Goal: Task Accomplishment & Management: Use online tool/utility

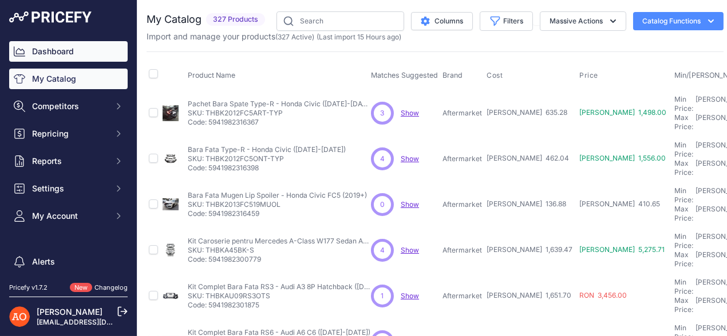
click at [76, 47] on link "Dashboard" at bounding box center [68, 51] width 118 height 21
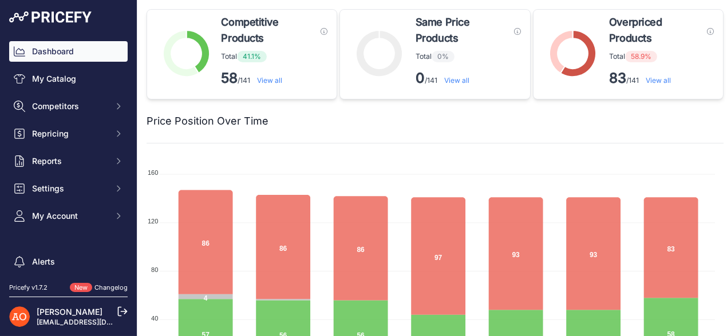
click at [651, 83] on link "View all" at bounding box center [657, 80] width 25 height 9
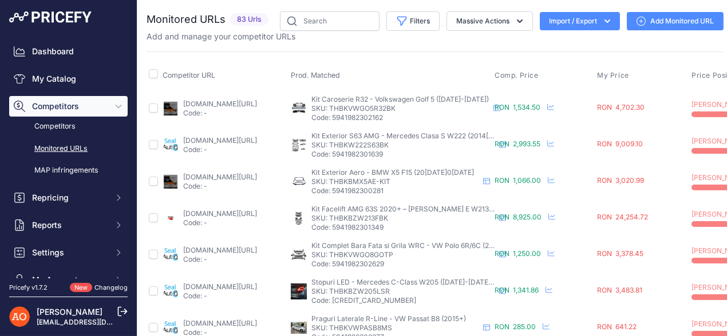
drag, startPoint x: 343, startPoint y: 97, endPoint x: 360, endPoint y: 108, distance: 20.8
click at [360, 108] on div "Kit Caroserie R32 - Volkswagen Golf 5 (2003-2009) Kit Caroserie R32 - Volkswage…" at bounding box center [399, 108] width 177 height 27
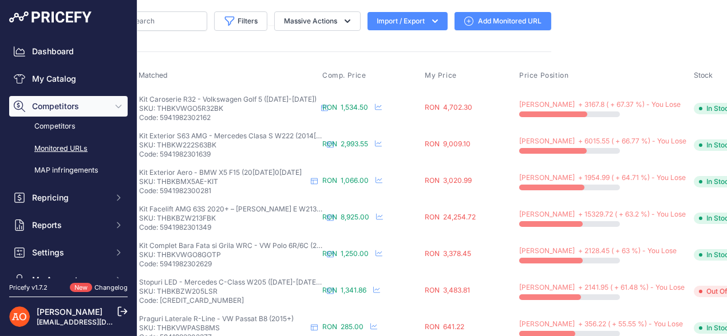
scroll to position [0, 0]
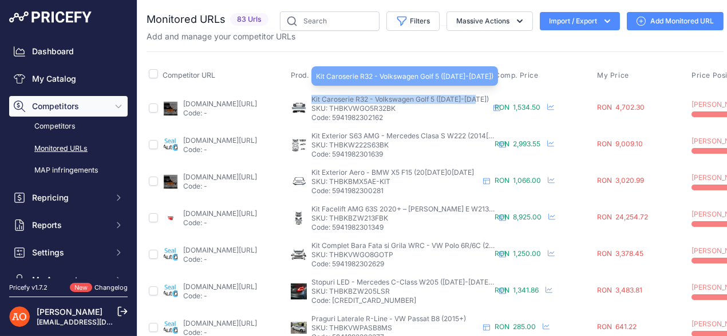
drag, startPoint x: 312, startPoint y: 101, endPoint x: 480, endPoint y: 98, distance: 167.7
click at [480, 98] on div "Kit Caroserie R32 - Volkswagen Golf 5 (2003-2009) Kit Caroserie R32 - Volkswage…" at bounding box center [390, 108] width 199 height 27
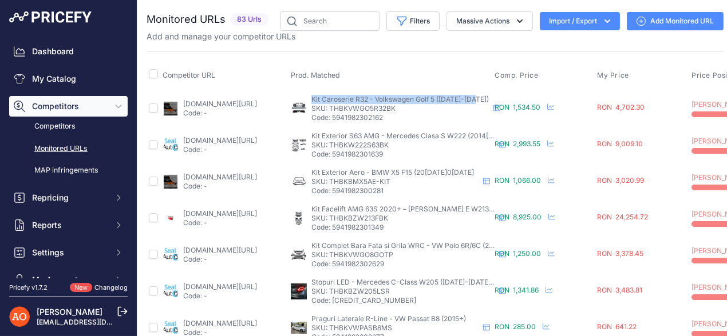
drag, startPoint x: 312, startPoint y: 136, endPoint x: 354, endPoint y: 146, distance: 43.6
click at [354, 146] on div "Kit Exterior S63 AMG - Mercedes Clasa S W222 (2014-2020) Kit Exterior S63 AMG -…" at bounding box center [402, 145] width 183 height 27
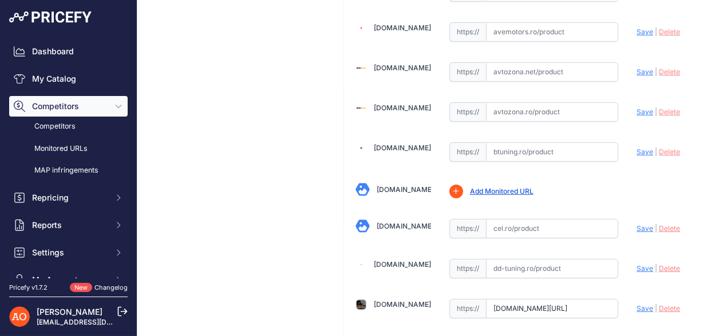
scroll to position [458, 0]
click at [663, 306] on span "Delete" at bounding box center [669, 310] width 21 height 9
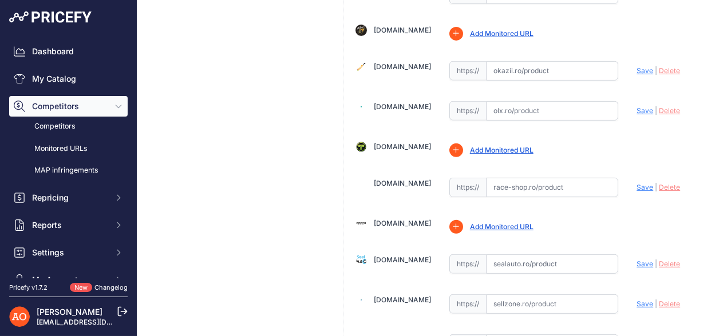
scroll to position [976, 0]
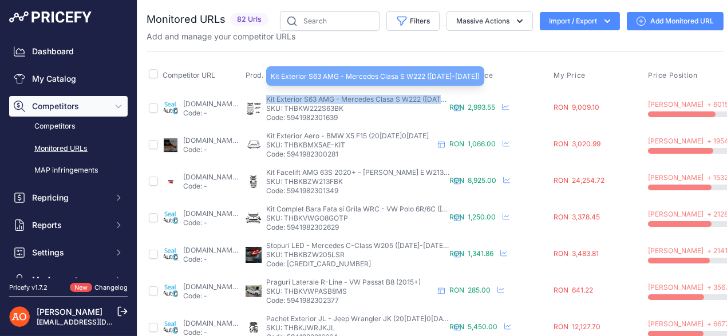
drag, startPoint x: 311, startPoint y: 96, endPoint x: 489, endPoint y: 101, distance: 178.0
click at [475, 101] on span "Kit Exterior S63 AMG - Mercedes Clasa S W222 (2014[DATE]0[DATE]" at bounding box center [370, 99] width 209 height 9
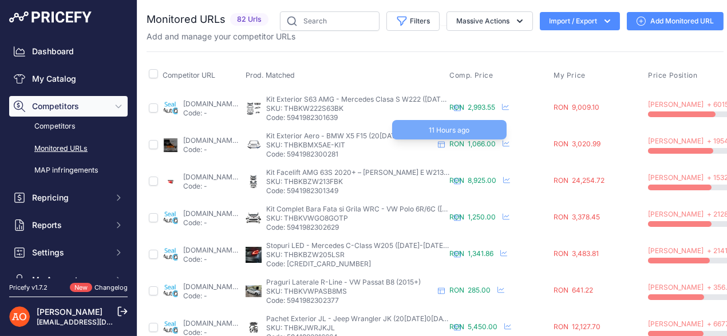
click at [496, 146] on span "RON 1,066.00" at bounding box center [472, 144] width 46 height 9
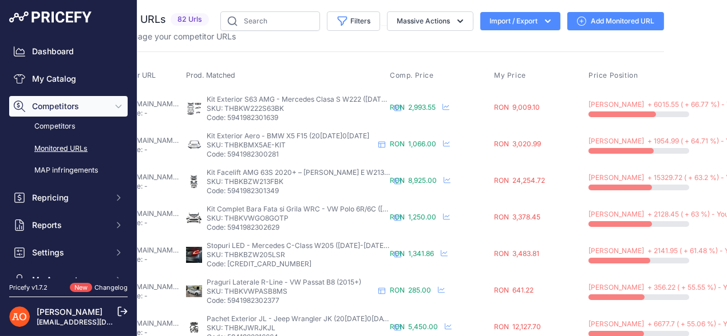
scroll to position [0, 172]
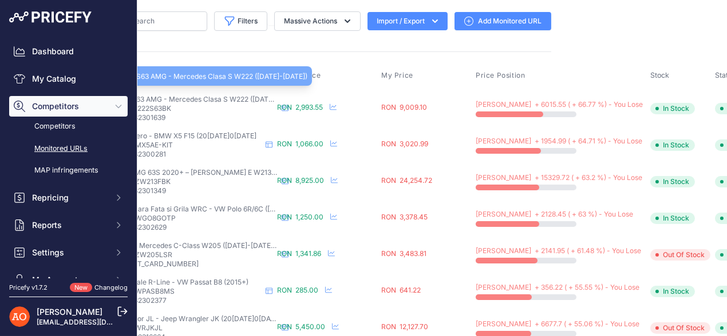
drag, startPoint x: 205, startPoint y: 97, endPoint x: 229, endPoint y: 104, distance: 24.4
click at [229, 104] on div "Kit Exterior S63 AMG - Mercedes Clasa S W222 (2014-2020) Kit Exterior S63 AMG -…" at bounding box center [185, 108] width 183 height 27
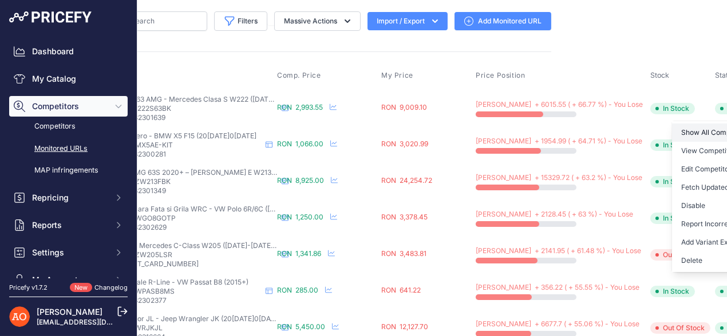
click at [672, 133] on link "Show All Competitors URLs" at bounding box center [730, 133] width 117 height 18
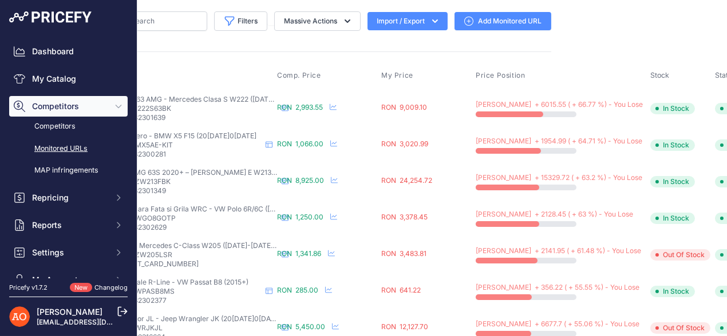
scroll to position [0, 0]
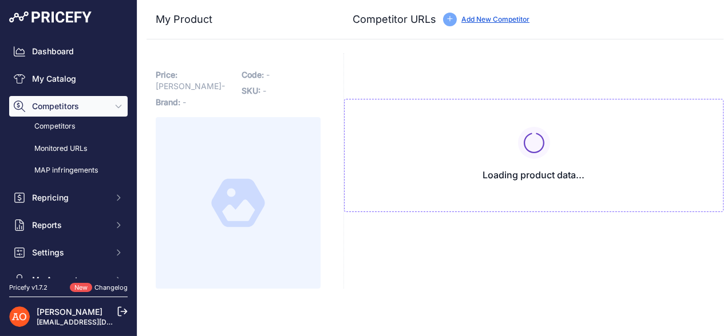
type input "[DOMAIN_NAME][URL]"
type input "[DOMAIN_NAME][URL][PERSON_NAME]"
type input "[DOMAIN_NAME][URL]"
type input "avtozona.ro/products/corp-trusa-pentru-mercedes-s-clasa-w222-lifting-facial-201…"
type input "www.deluxetuning.ro/cumpara/pachet-exterior-compatibil-cu-mercedes-s-class-w222…"
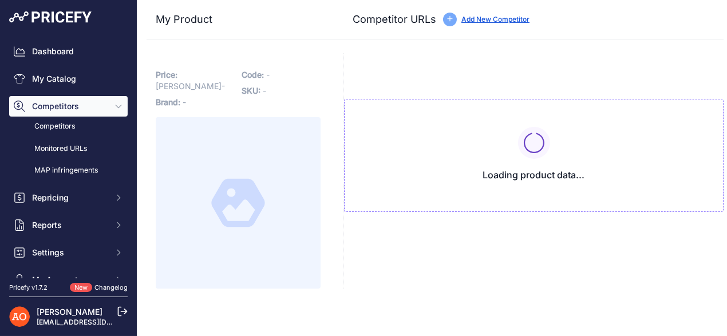
type input "sealauto.ro/produs/pachet-exterior-mercedes-s-class-w222-2013-06-2017-s65-desig…"
type input "street26.ro/pachet-exterior-compatibil-cu-mercedes-s-class-w222-2013-2017-s63-d…"
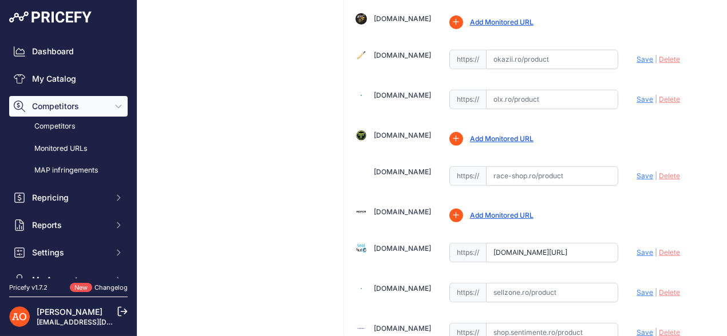
scroll to position [1087, 0]
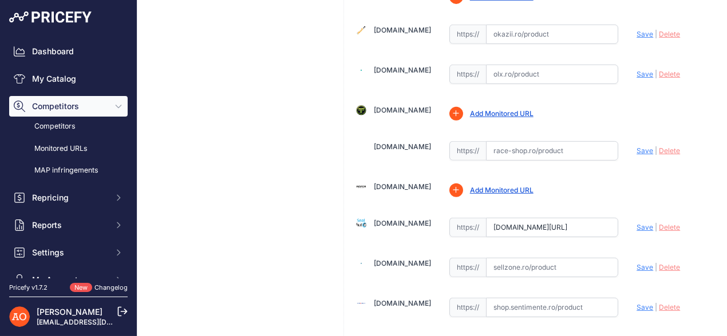
click at [660, 223] on span "Delete" at bounding box center [669, 227] width 21 height 9
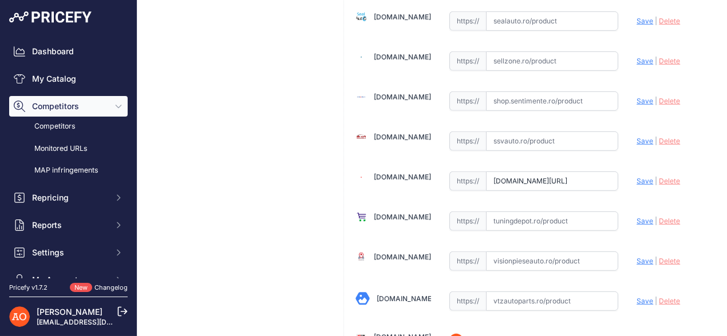
scroll to position [1316, 0]
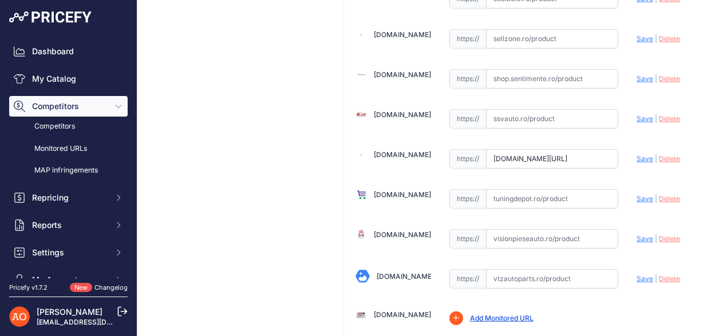
click at [638, 154] on span "Save" at bounding box center [644, 158] width 17 height 9
type input "https://street26.ro/pachet-exterior-compatibil-cu-mercedes-s-class-w222-2013-20…"
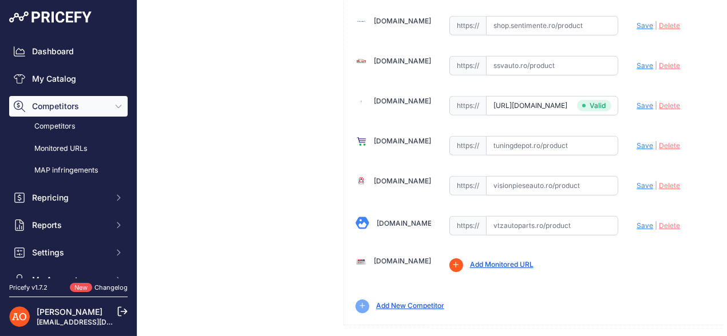
scroll to position [1402, 0]
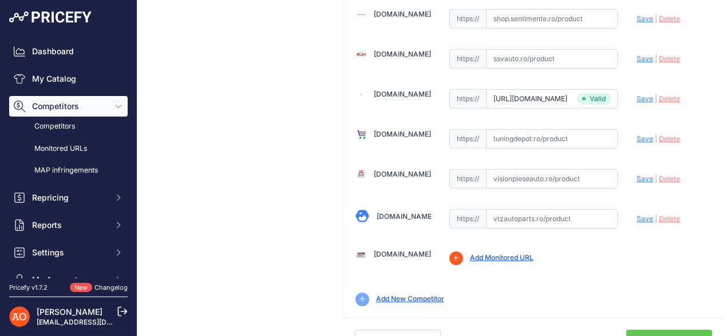
click at [655, 330] on link "Done" at bounding box center [669, 341] width 86 height 22
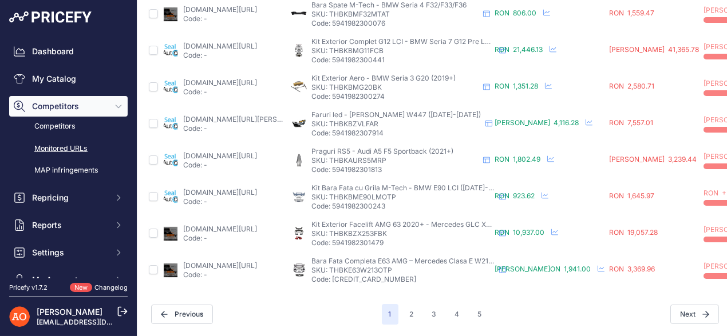
scroll to position [312, 0]
